Goal: Transaction & Acquisition: Purchase product/service

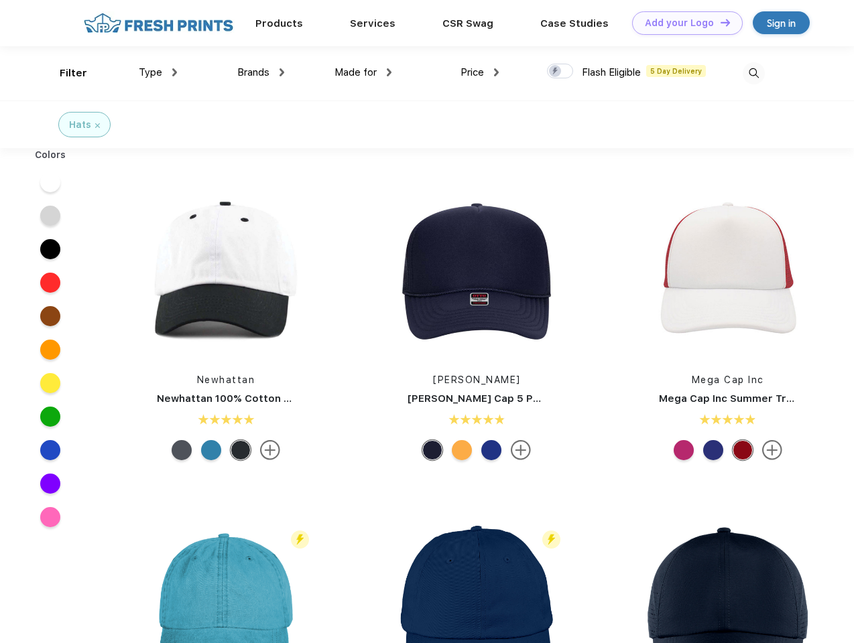
scroll to position [1, 0]
click at [682, 23] on link "Add your Logo Design Tool" at bounding box center [687, 22] width 111 height 23
click at [0, 0] on div "Design Tool" at bounding box center [0, 0] width 0 height 0
click at [719, 22] on link "Add your Logo Design Tool" at bounding box center [687, 22] width 111 height 23
click at [64, 73] on div "Filter" at bounding box center [73, 73] width 27 height 15
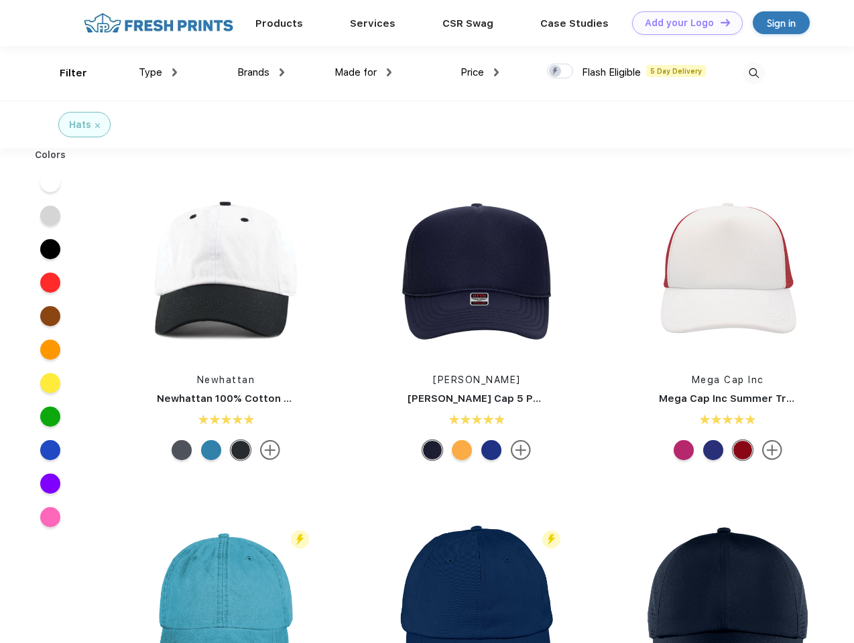
click at [158, 72] on span "Type" at bounding box center [150, 72] width 23 height 12
click at [261, 72] on span "Brands" at bounding box center [253, 72] width 32 height 12
click at [363, 72] on span "Made for" at bounding box center [355, 72] width 42 height 12
click at [480, 72] on span "Price" at bounding box center [471, 72] width 23 height 12
click at [560, 72] on div at bounding box center [560, 71] width 26 height 15
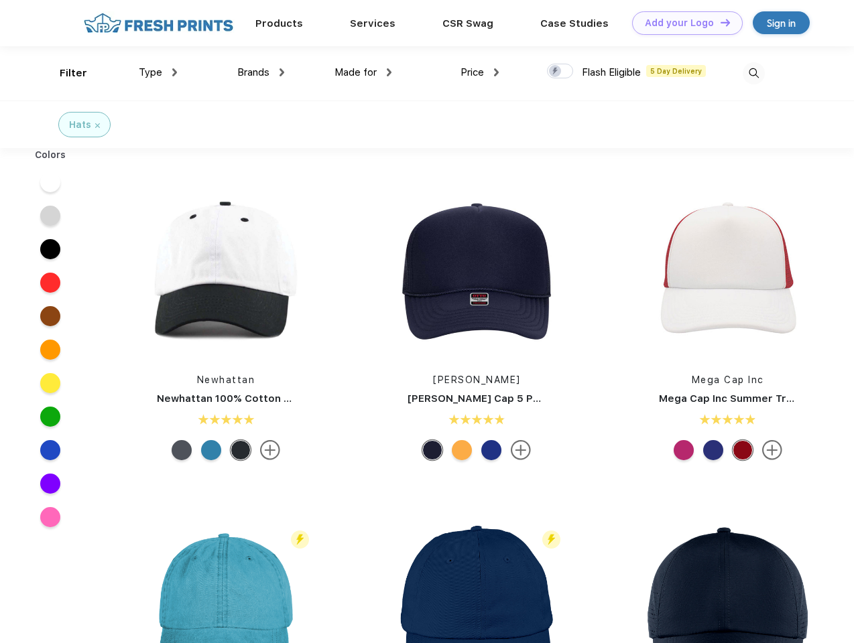
click at [556, 72] on input "checkbox" at bounding box center [551, 67] width 9 height 9
click at [753, 73] on img at bounding box center [754, 73] width 22 height 22
